Goal: Check status: Check status

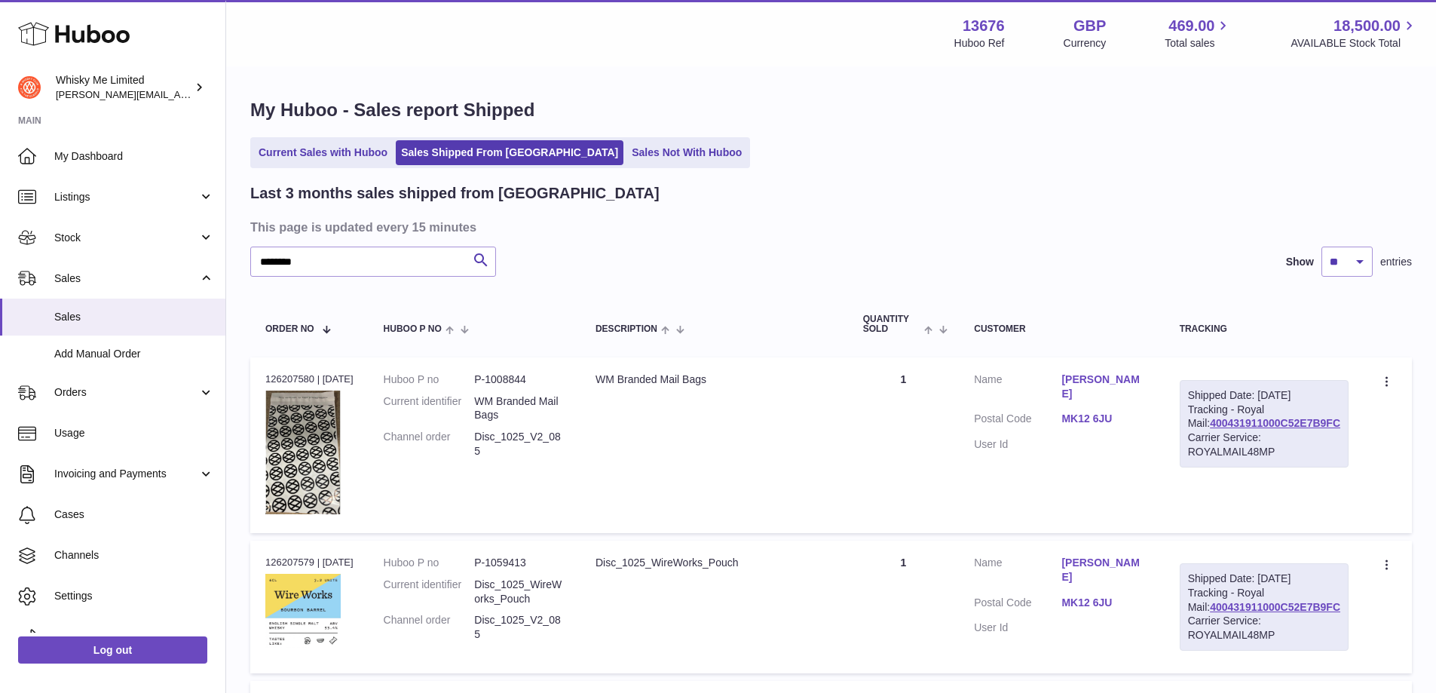
click at [375, 138] on ul "Current Sales with Huboo Sales Shipped From Huboo Sales Not With Huboo" at bounding box center [500, 152] width 500 height 31
click at [375, 153] on link "Current Sales with Huboo" at bounding box center [322, 152] width 139 height 25
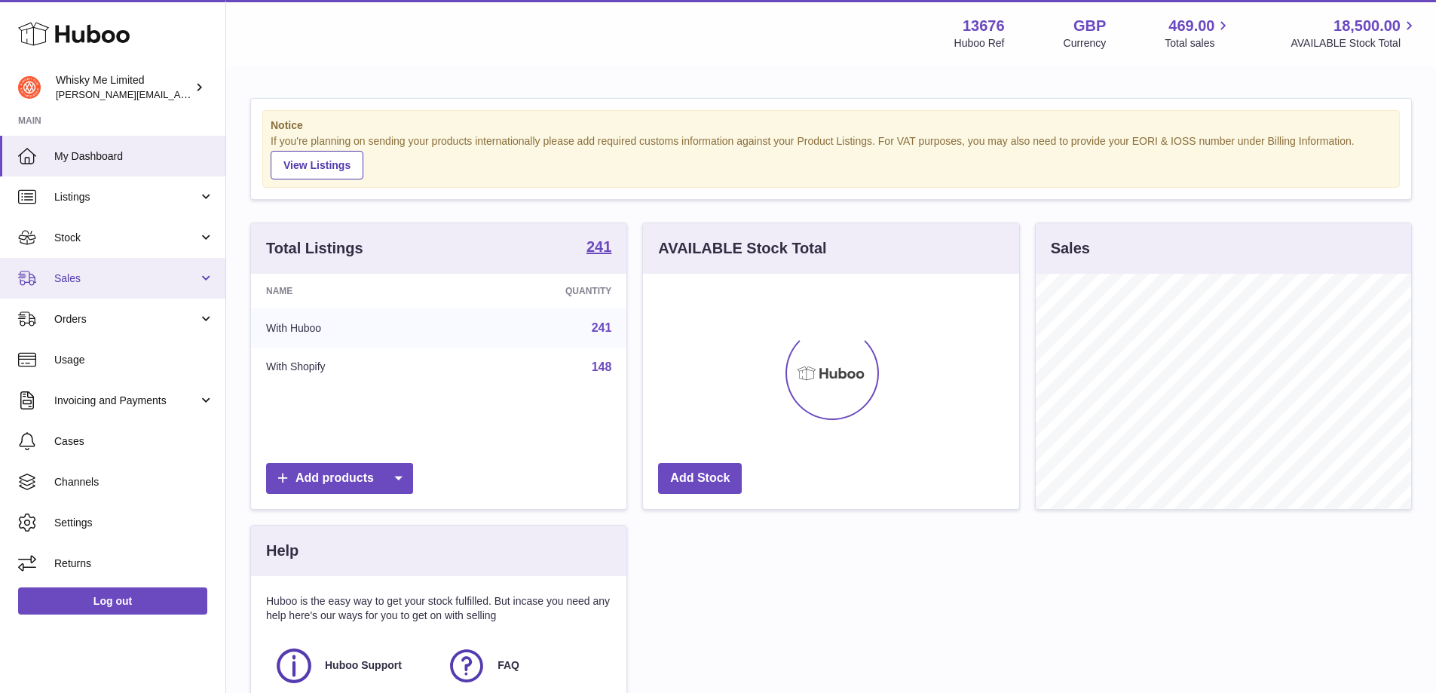
scroll to position [235, 376]
click at [134, 272] on span "Sales" at bounding box center [126, 278] width 144 height 14
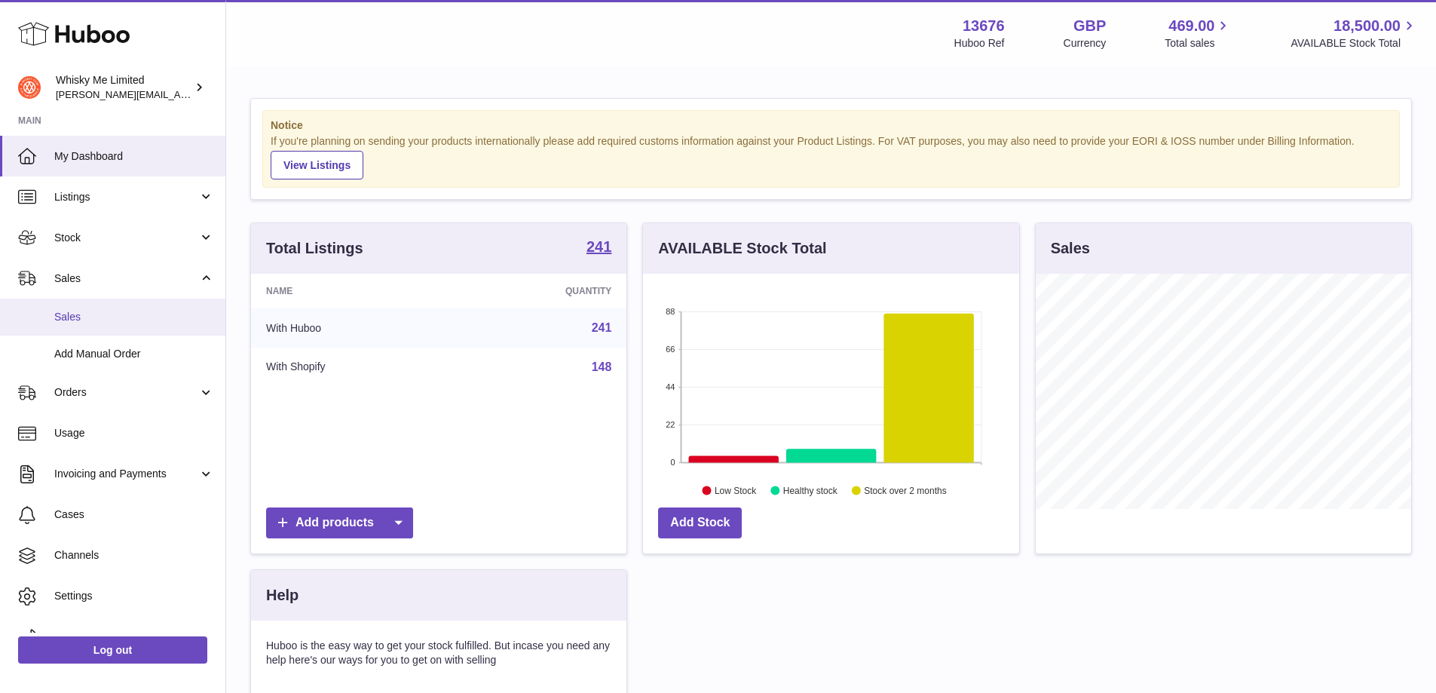
click at [123, 319] on span "Sales" at bounding box center [134, 317] width 160 height 14
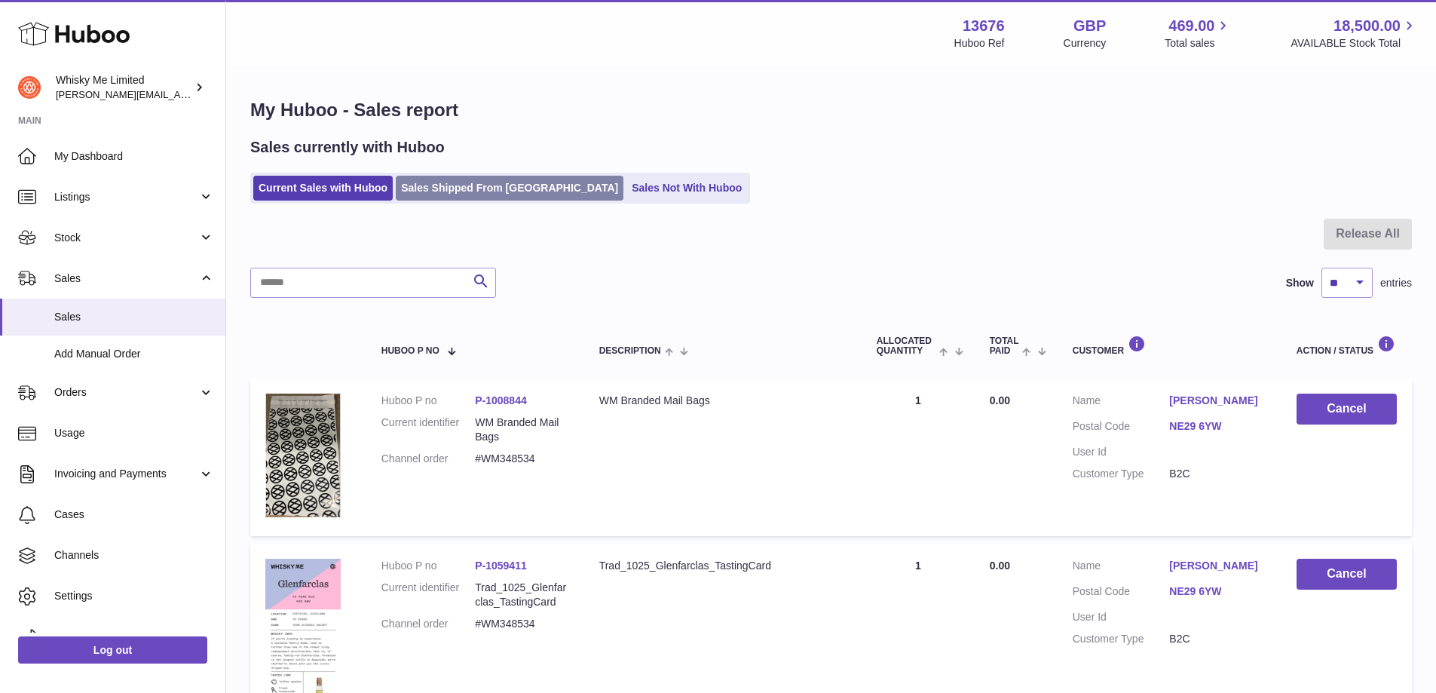
click at [442, 193] on link "Sales Shipped From Huboo" at bounding box center [510, 188] width 228 height 25
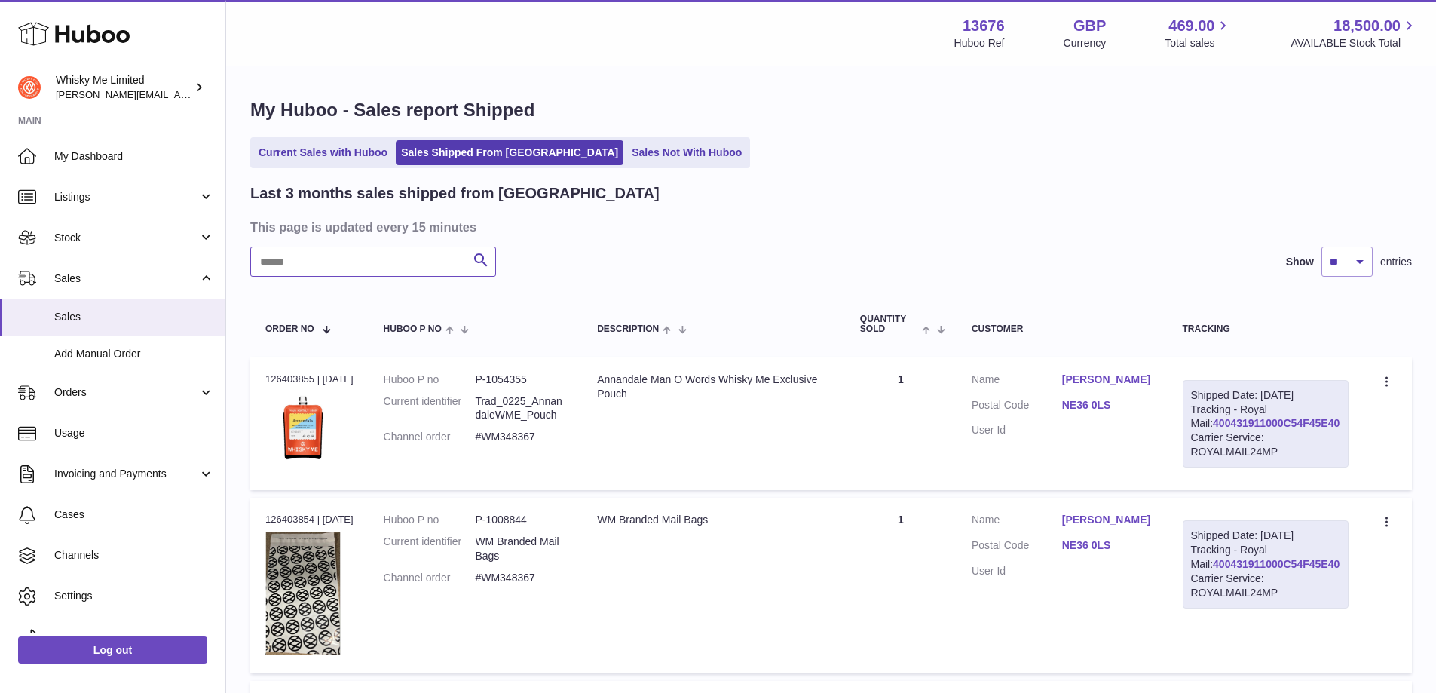
click at [372, 262] on input "text" at bounding box center [373, 261] width 246 height 30
paste input "*******"
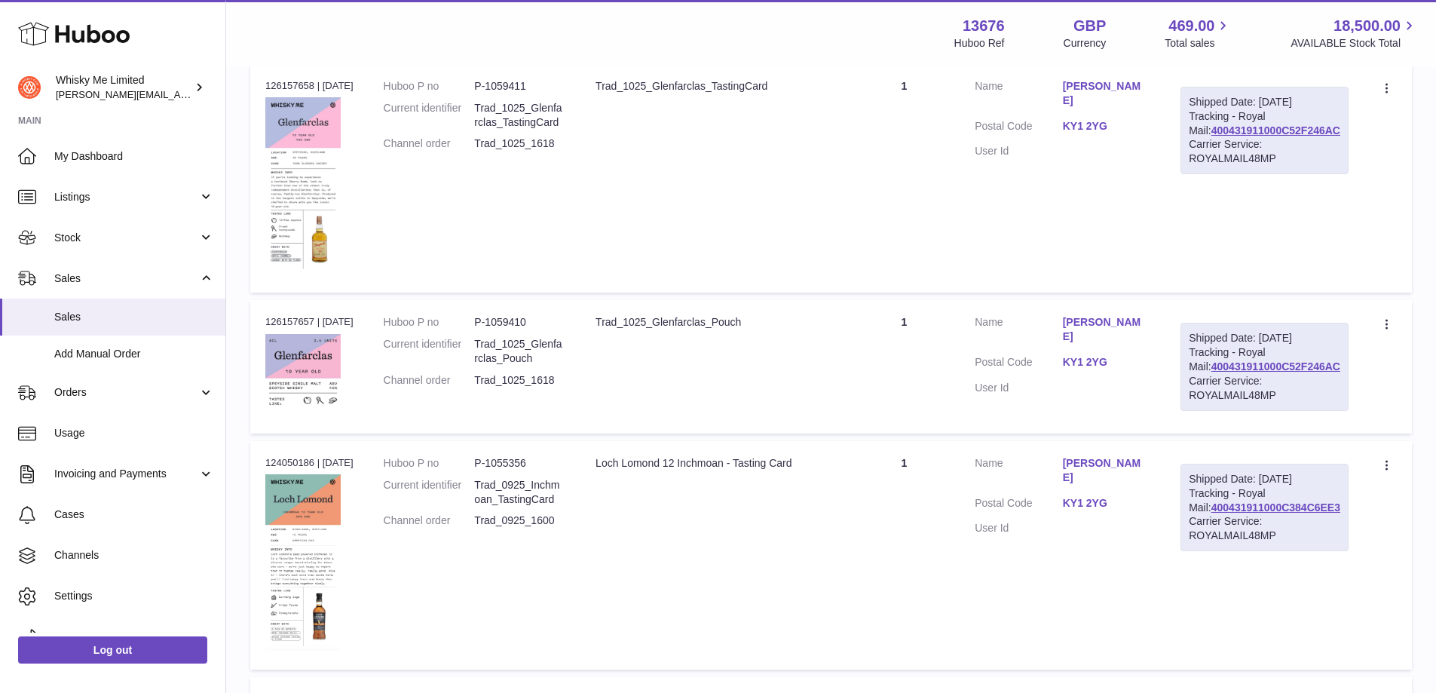
scroll to position [452, 0]
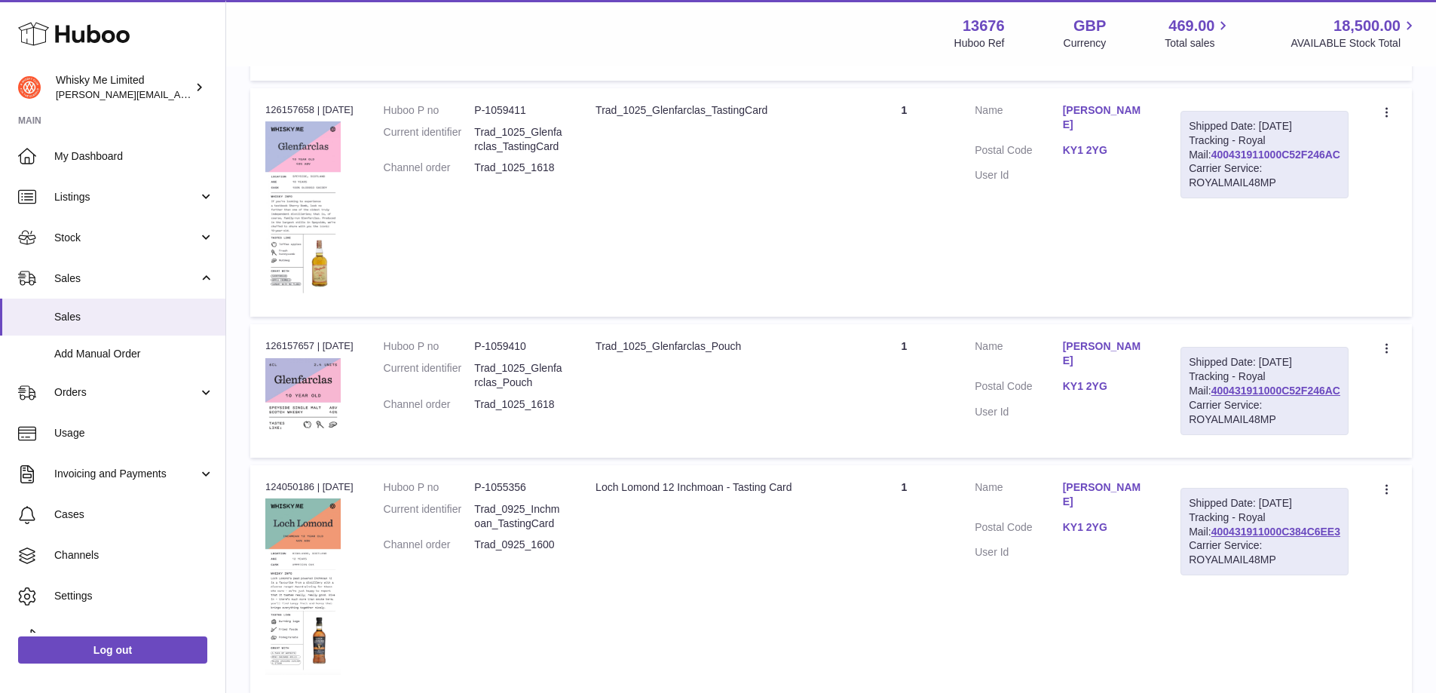
type input "*******"
click at [1255, 161] on link "400431911000C52F246AC" at bounding box center [1275, 155] width 129 height 12
